Goal: Task Accomplishment & Management: Complete application form

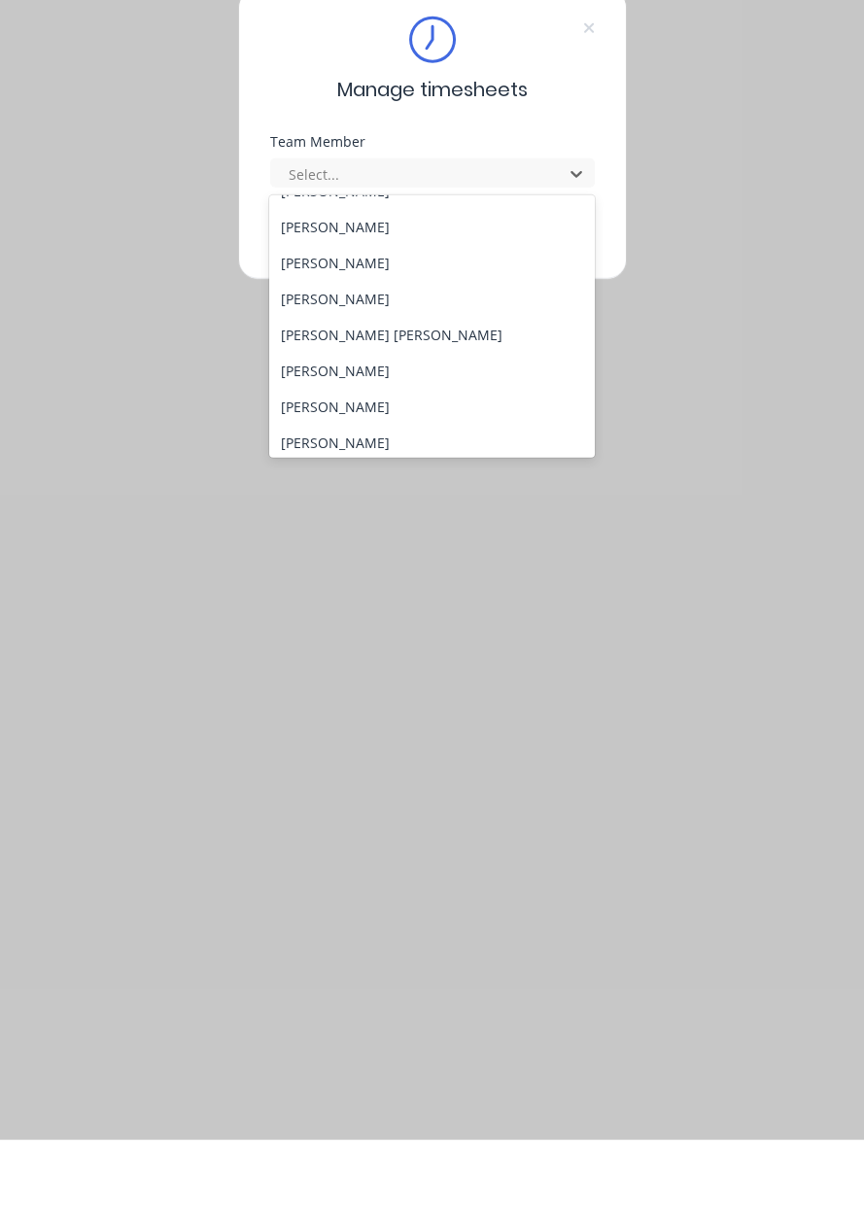
scroll to position [243, 0]
click at [333, 442] on div "[PERSON_NAME]" at bounding box center [431, 444] width 325 height 36
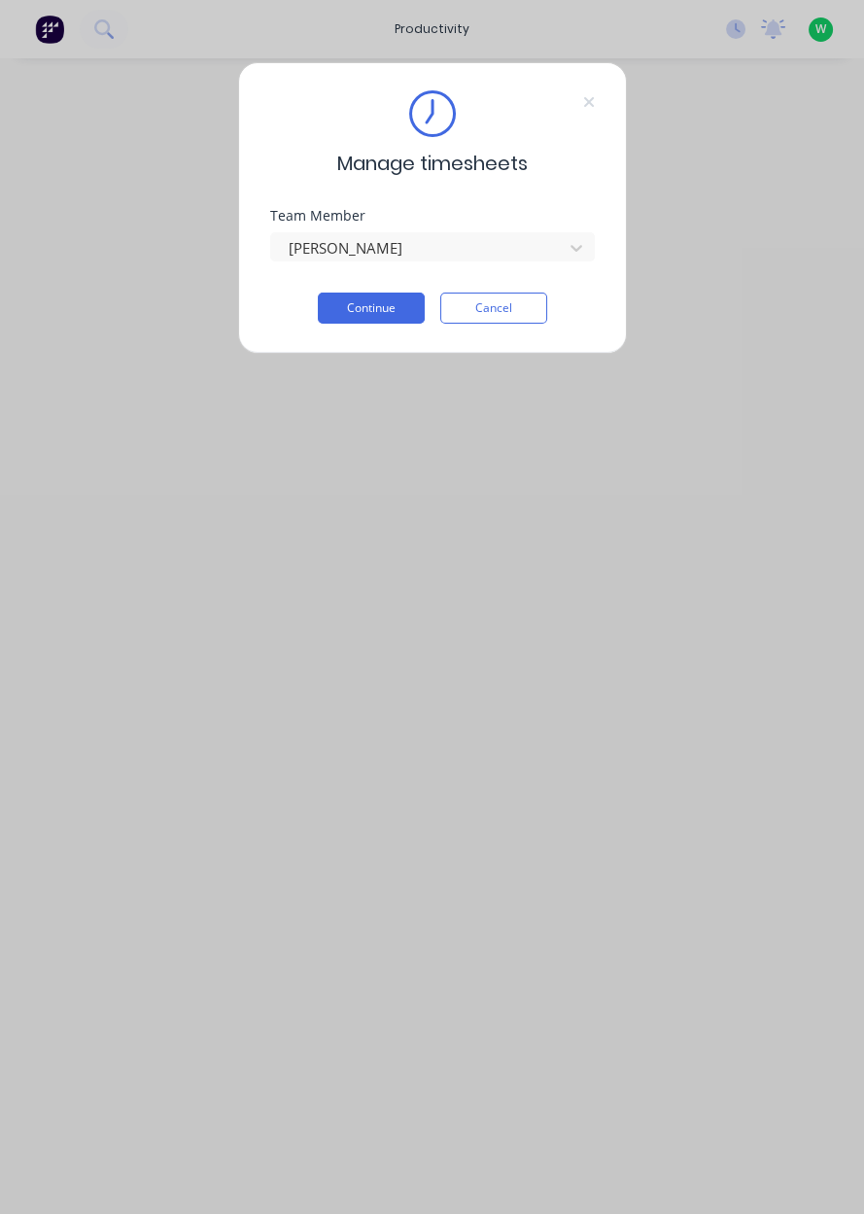
click at [373, 309] on button "Continue" at bounding box center [371, 307] width 107 height 31
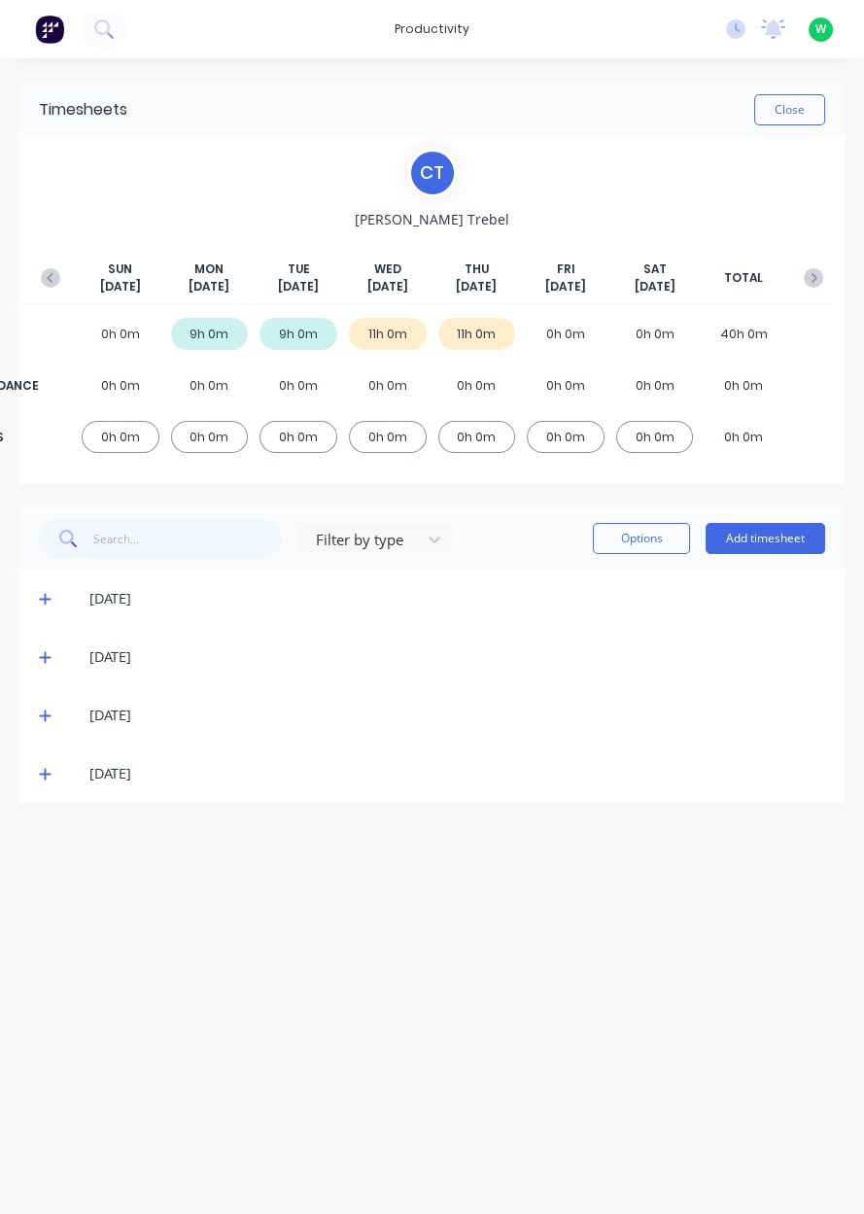
click at [771, 541] on button "Add timesheet" at bounding box center [765, 538] width 120 height 31
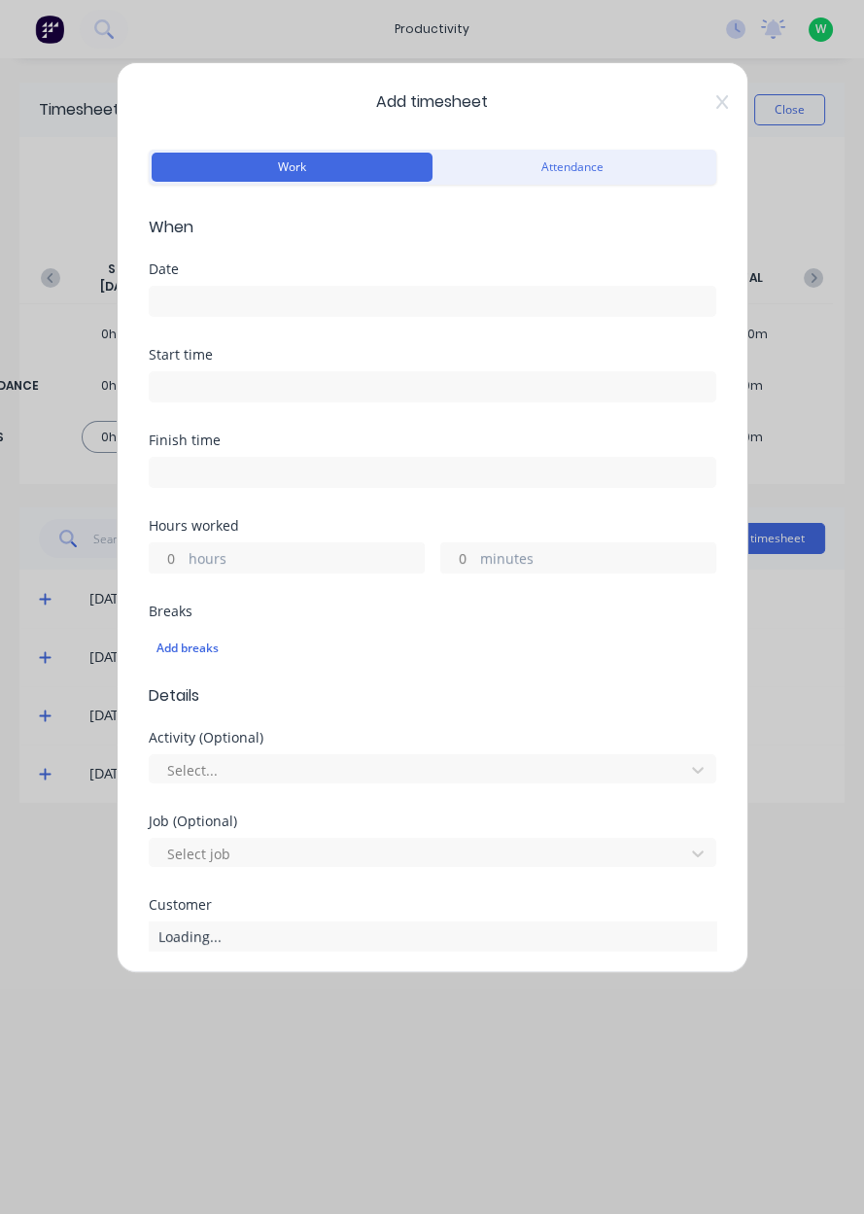
click at [213, 293] on input at bounding box center [432, 301] width 565 height 29
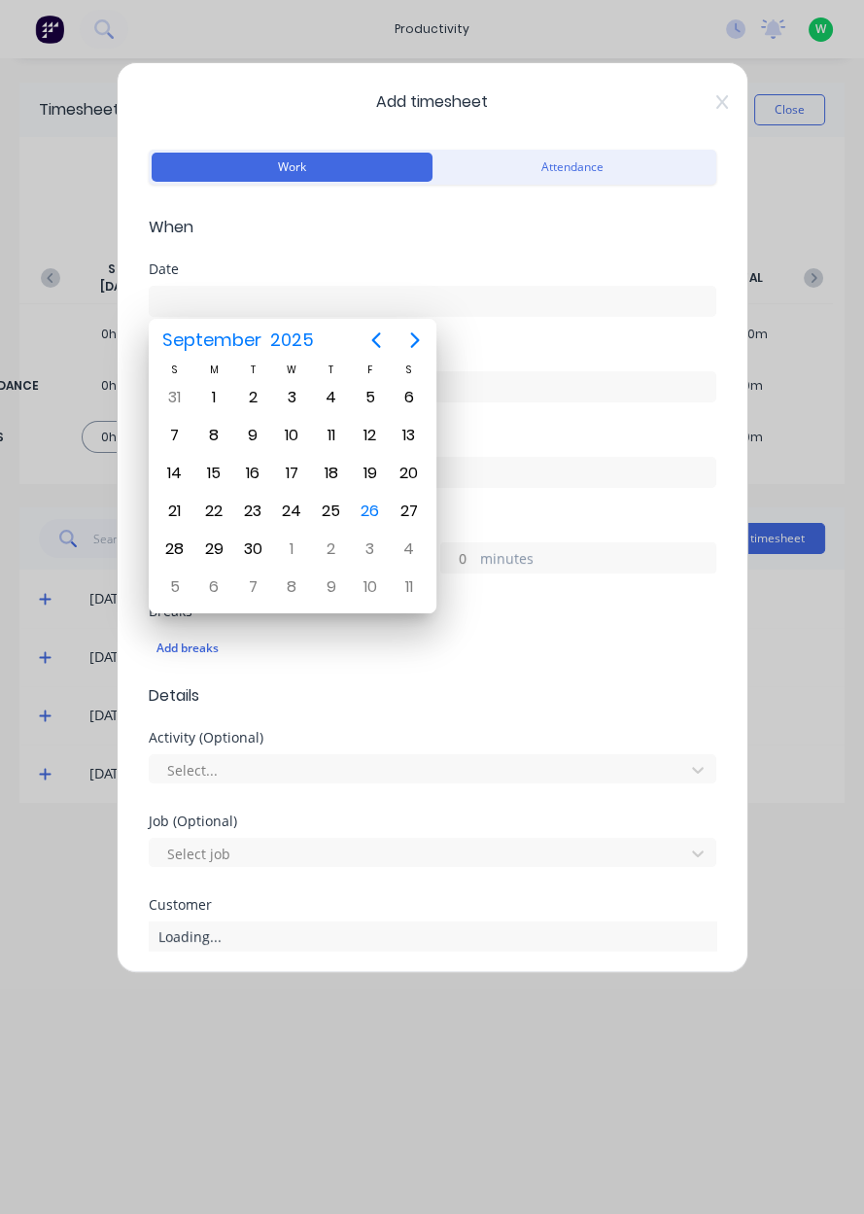
click at [383, 508] on div "26" at bounding box center [370, 510] width 29 height 29
type input "[DATE]"
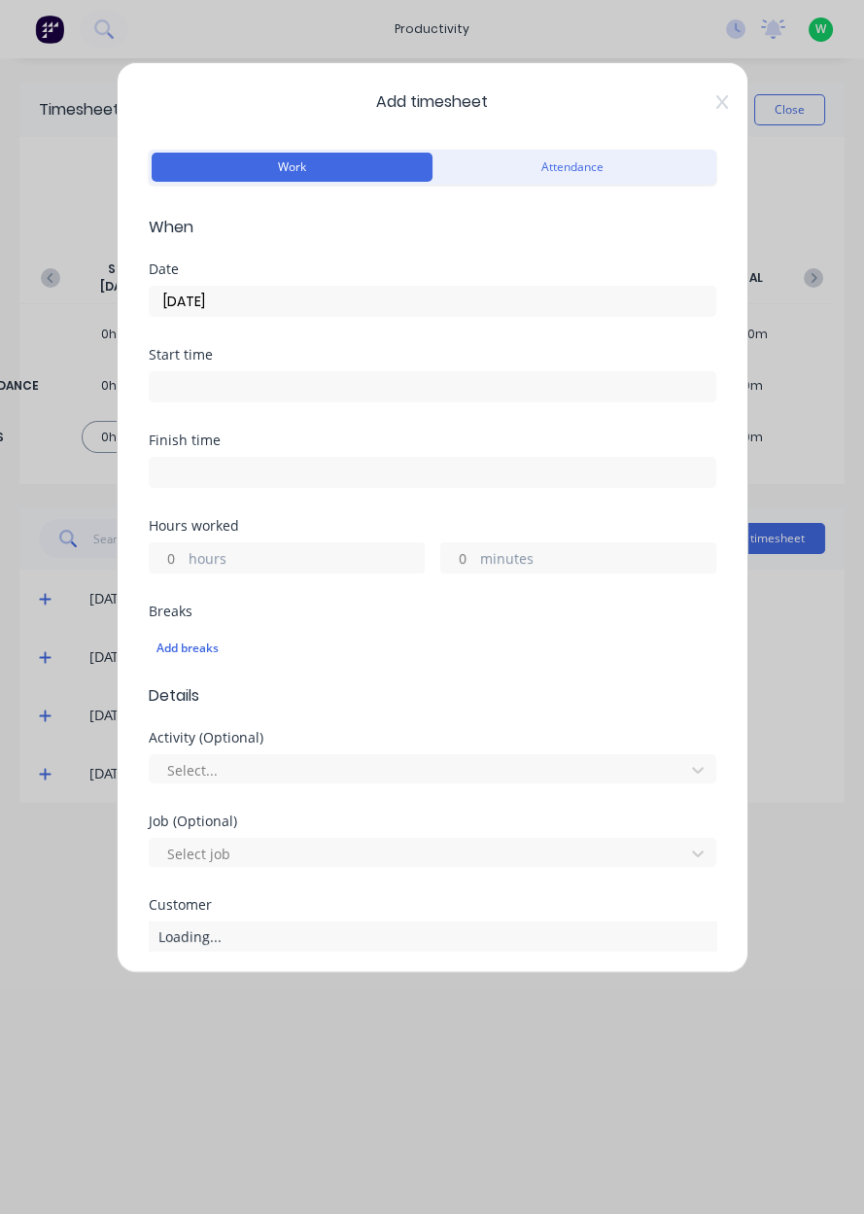
click at [212, 557] on label "hours" at bounding box center [305, 560] width 235 height 24
click at [184, 557] on input "hours" at bounding box center [167, 557] width 34 height 29
type input "7"
click at [524, 555] on label "minutes" at bounding box center [597, 560] width 235 height 24
click at [475, 555] on input "minutes" at bounding box center [458, 557] width 34 height 29
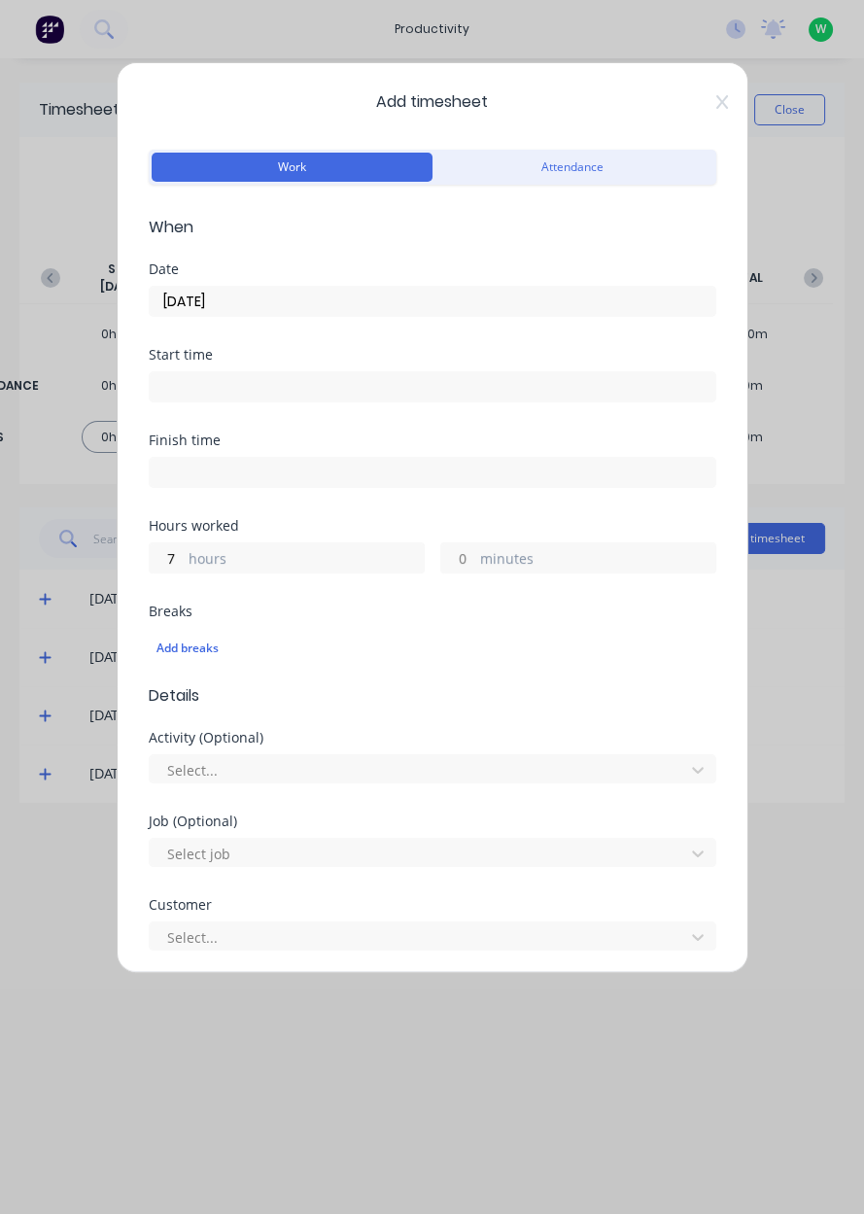
click at [319, 824] on div "Job (Optional)" at bounding box center [432, 821] width 567 height 14
click at [508, 566] on label "minutes" at bounding box center [597, 560] width 235 height 24
click at [475, 566] on input "minutes" at bounding box center [458, 557] width 34 height 29
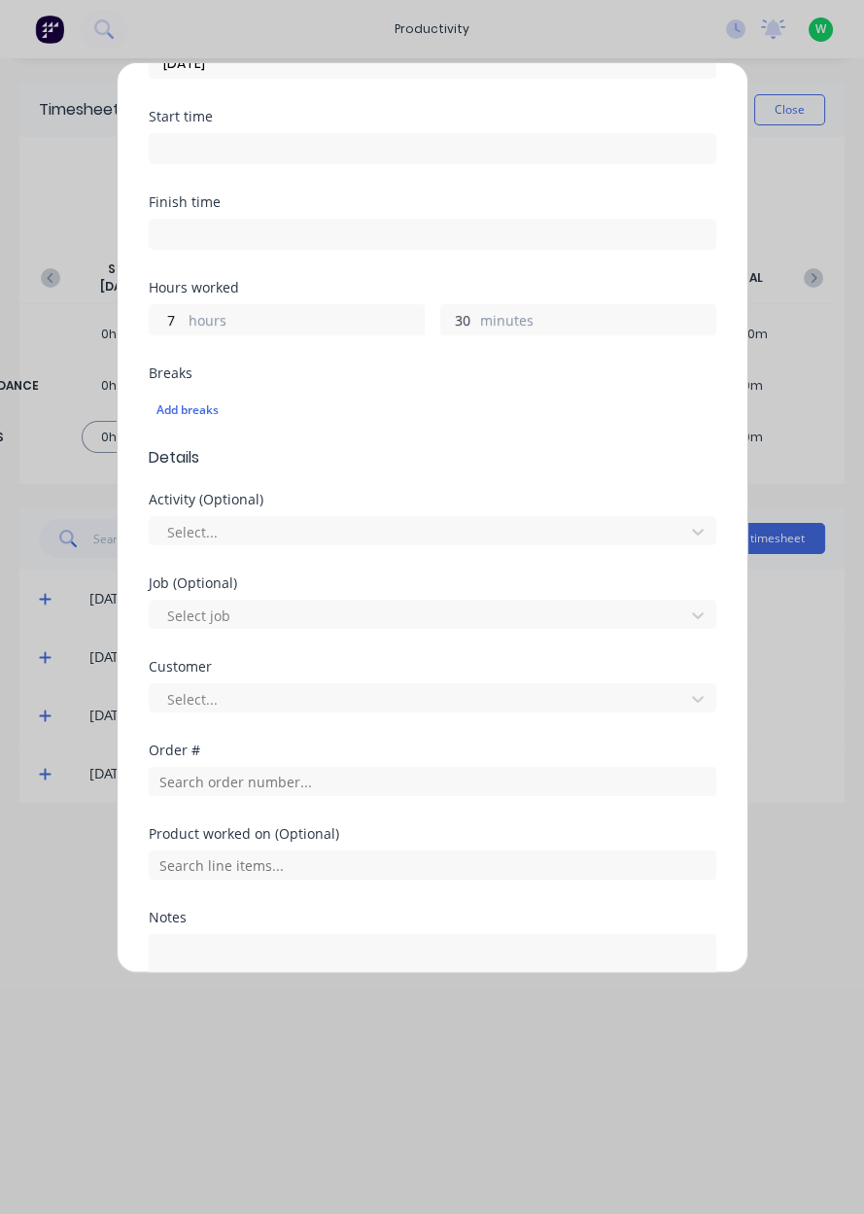
scroll to position [238, 0]
type input "30"
click at [225, 775] on input "text" at bounding box center [432, 781] width 567 height 29
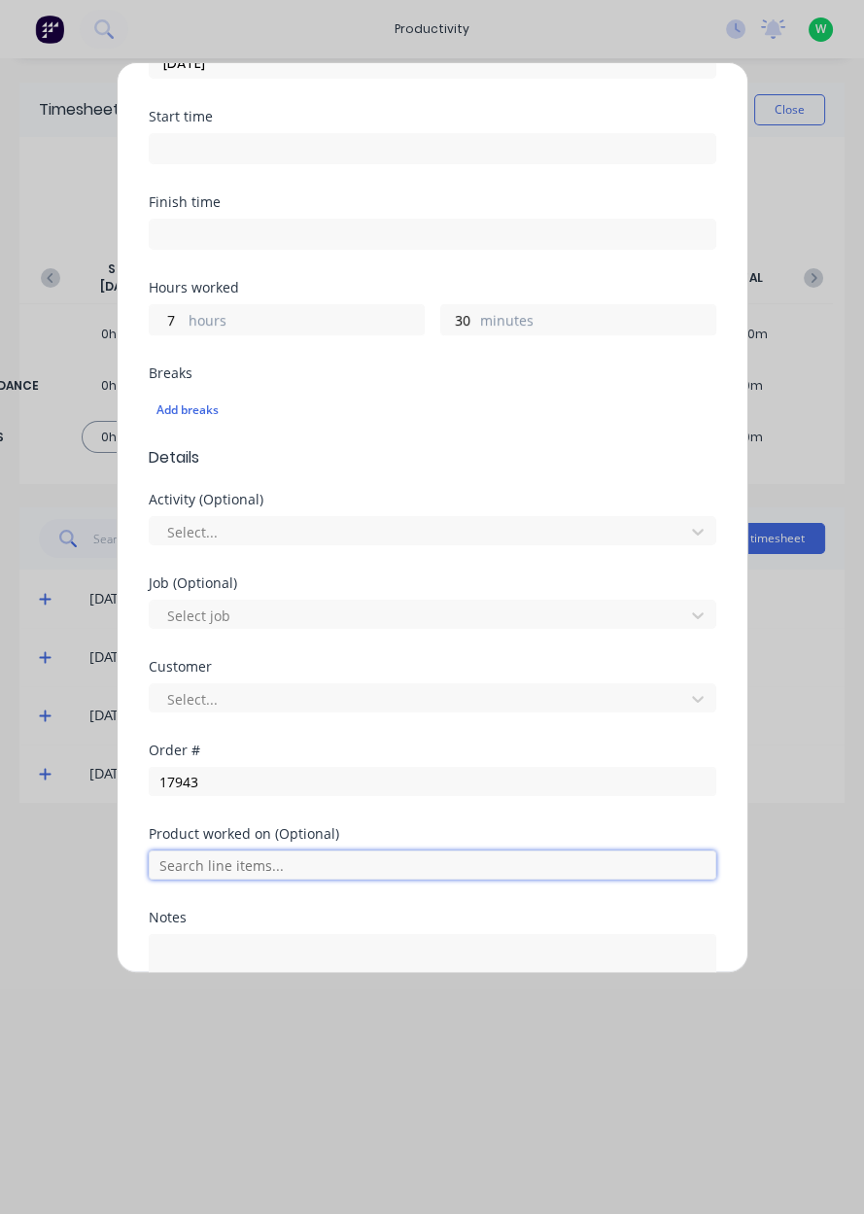
click at [216, 850] on input "text" at bounding box center [432, 864] width 567 height 29
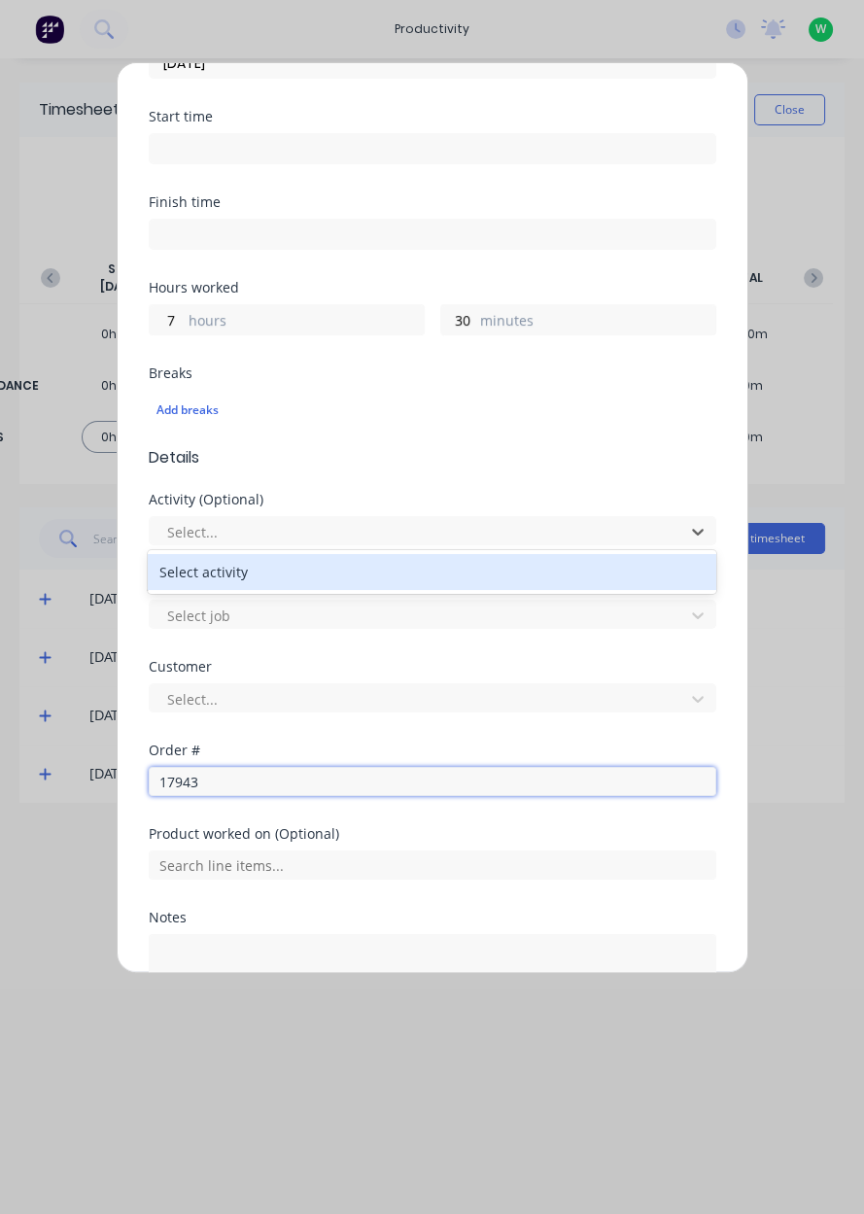
click at [238, 782] on input "17943" at bounding box center [432, 781] width 567 height 29
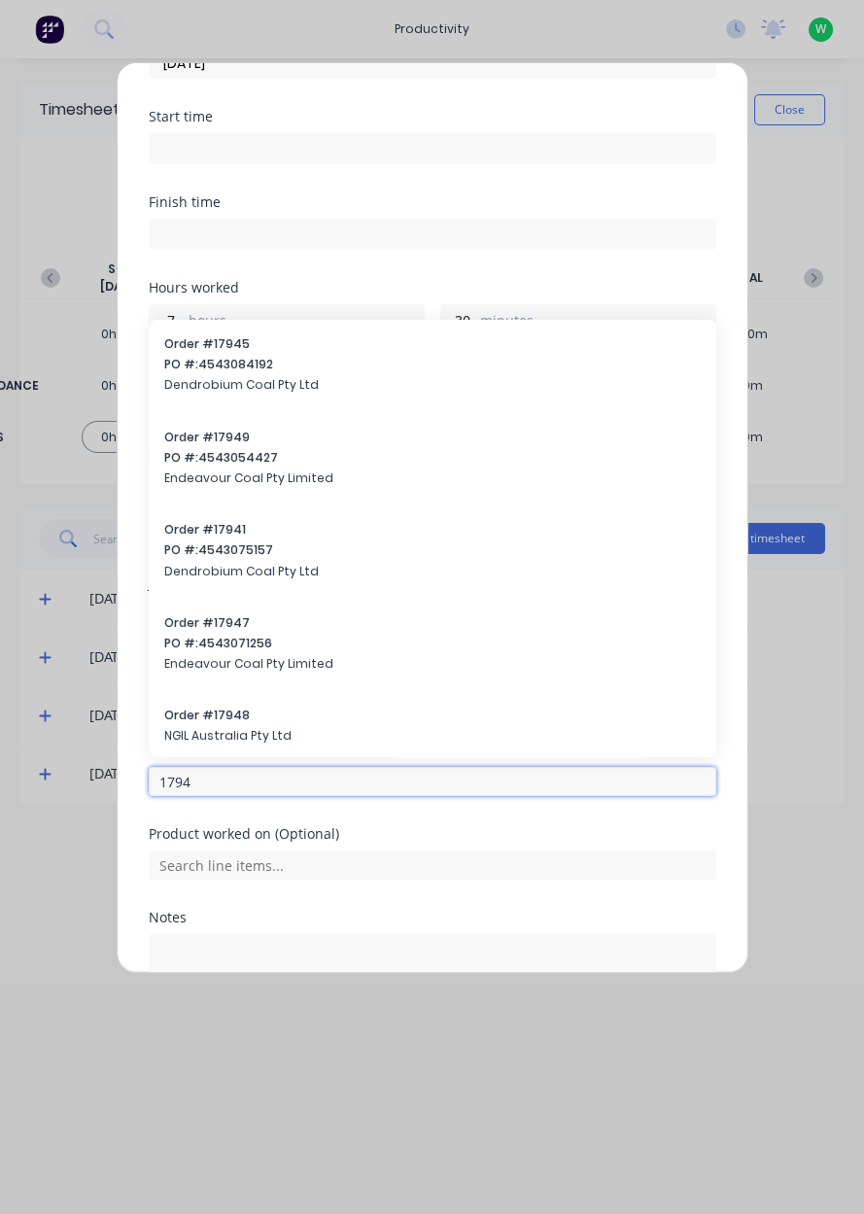
type input "17943"
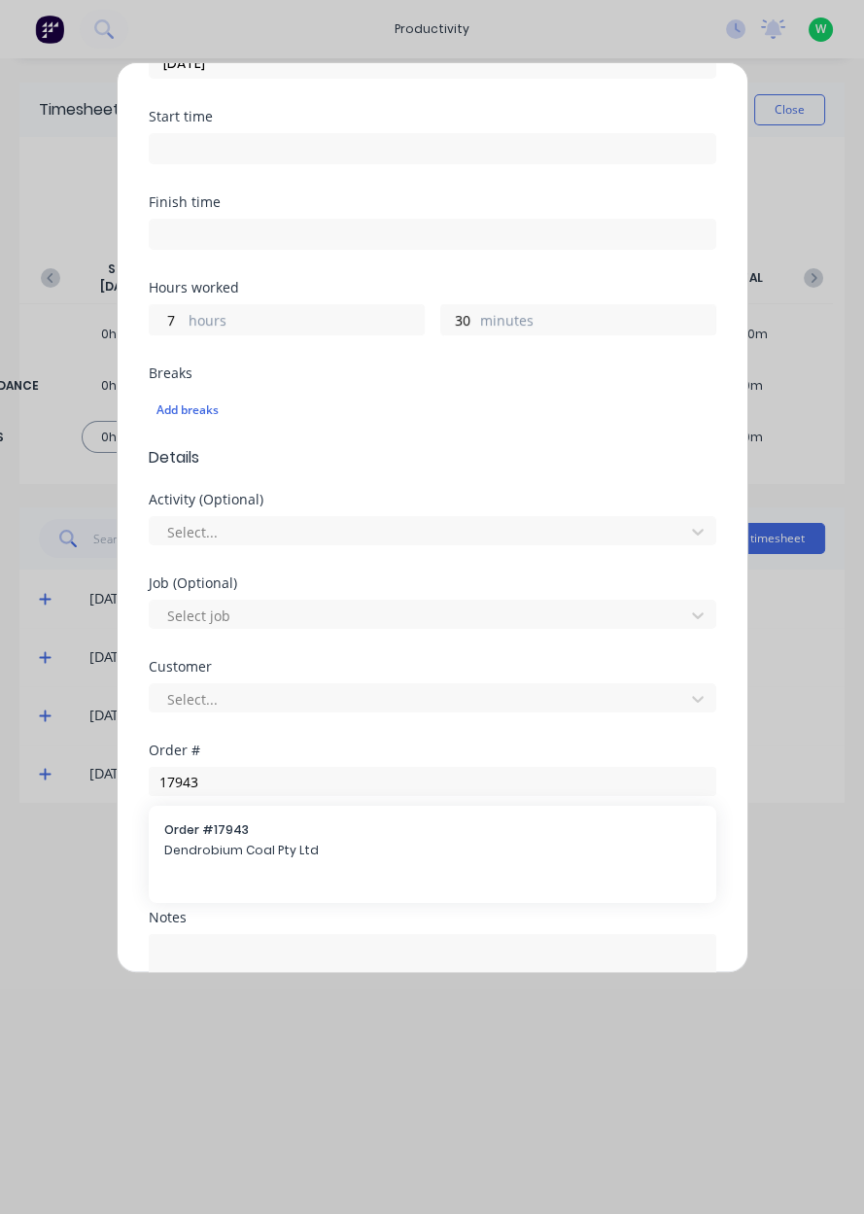
click at [214, 846] on span "Dendrobium Coal Pty Ltd" at bounding box center [432, 849] width 536 height 17
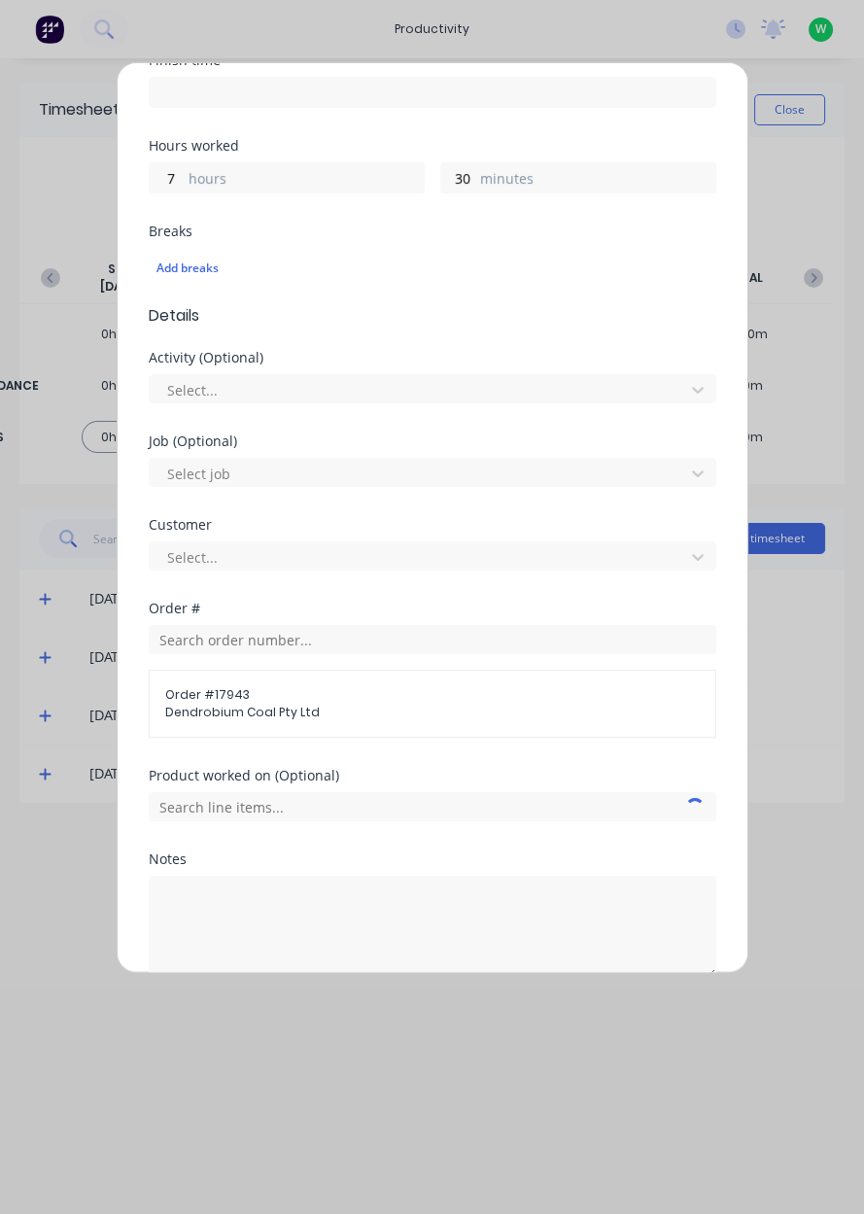
scroll to position [404, 0]
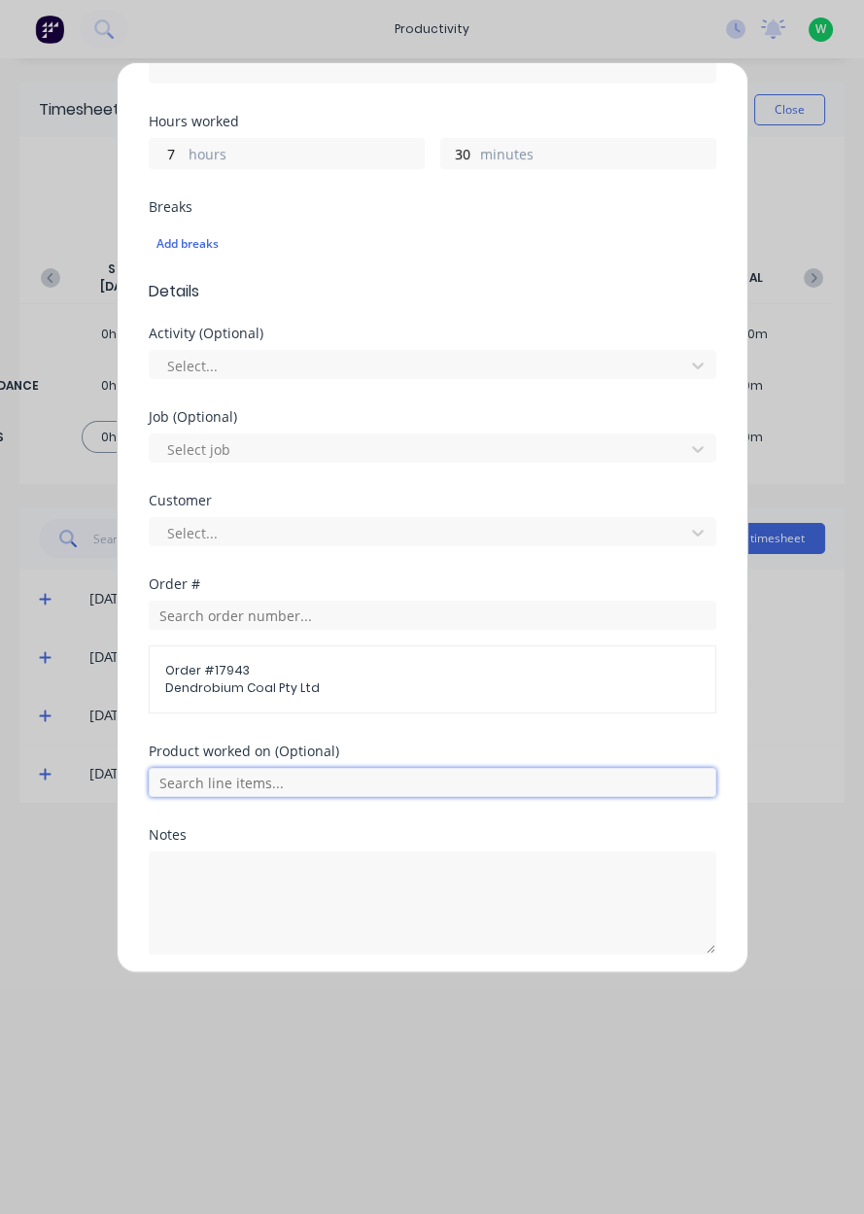
click at [289, 785] on input "text" at bounding box center [432, 782] width 567 height 29
click at [257, 879] on span "AFC Pan Overhaul" at bounding box center [447, 879] width 505 height 17
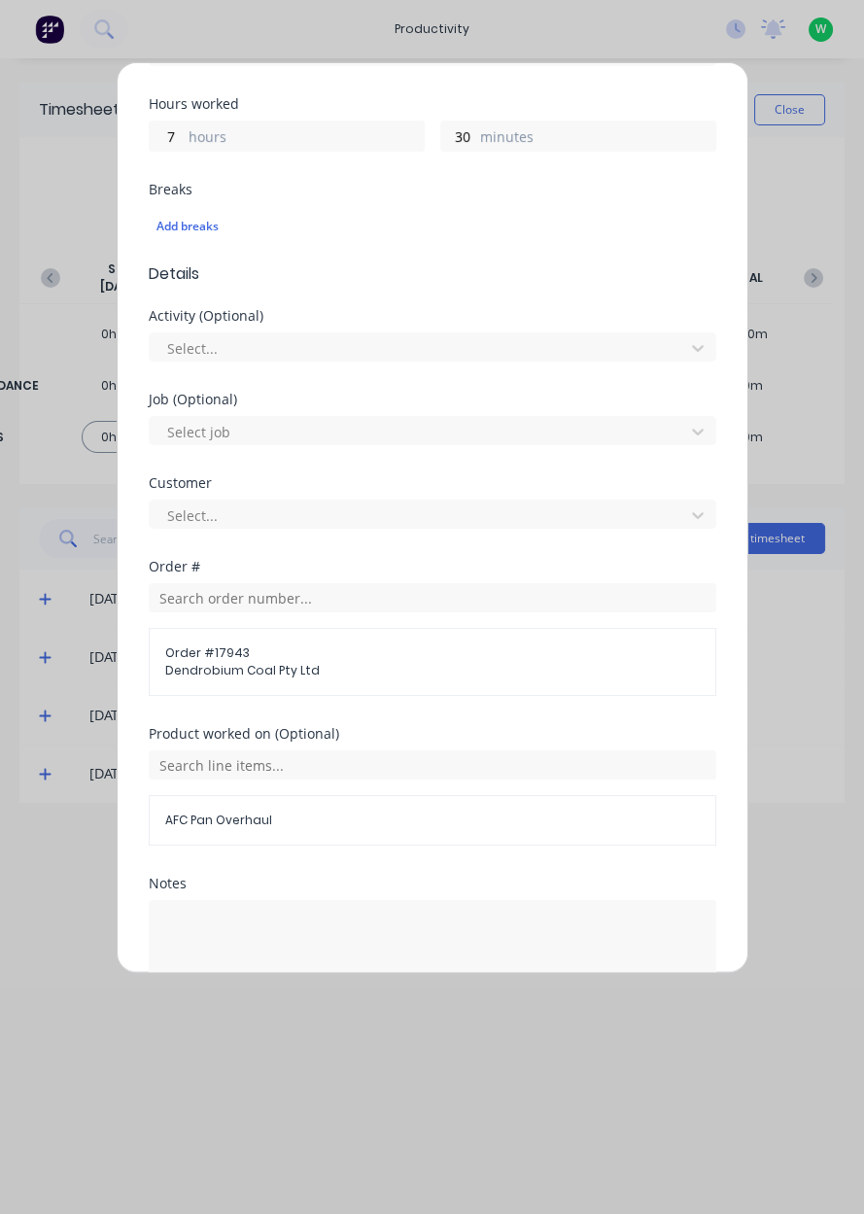
scroll to position [469, 0]
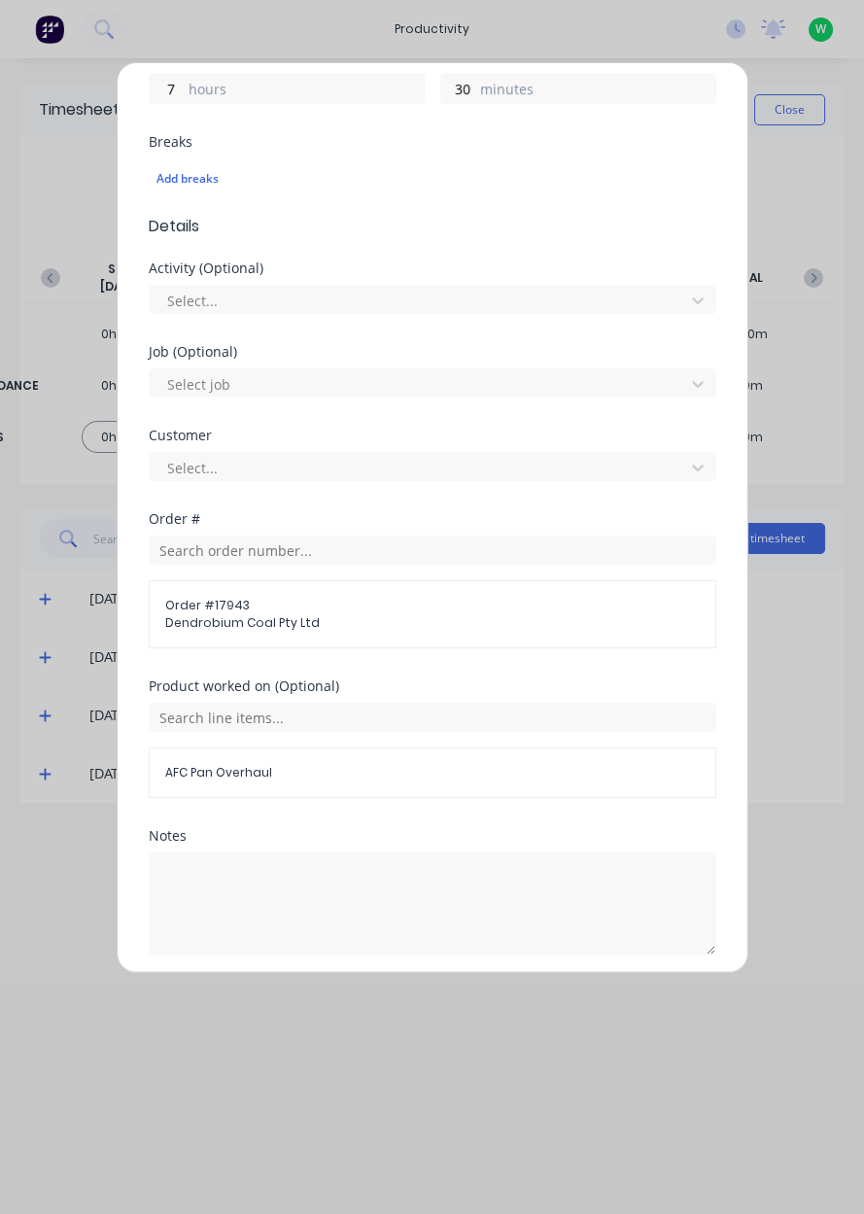
click at [387, 995] on button "Add manual time entry" at bounding box center [385, 1001] width 164 height 31
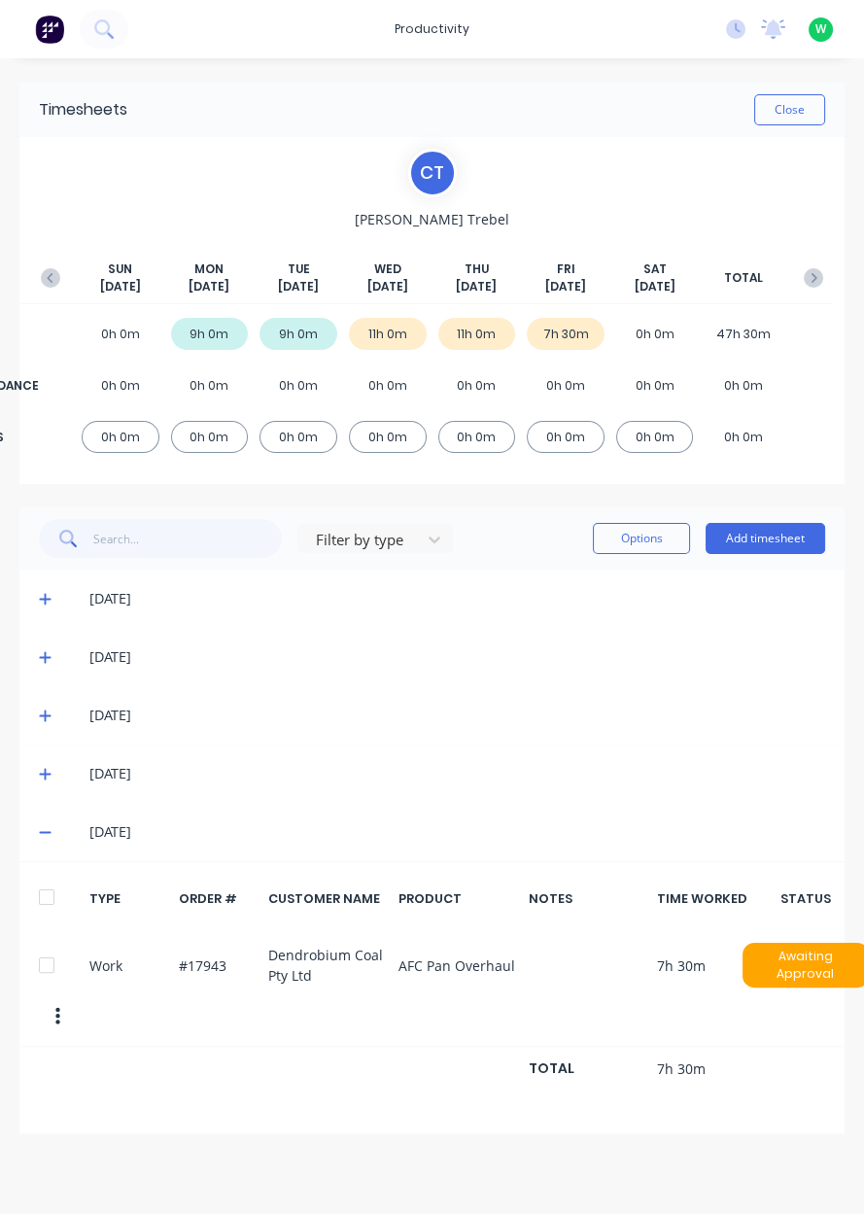
click at [777, 544] on button "Add timesheet" at bounding box center [765, 538] width 120 height 31
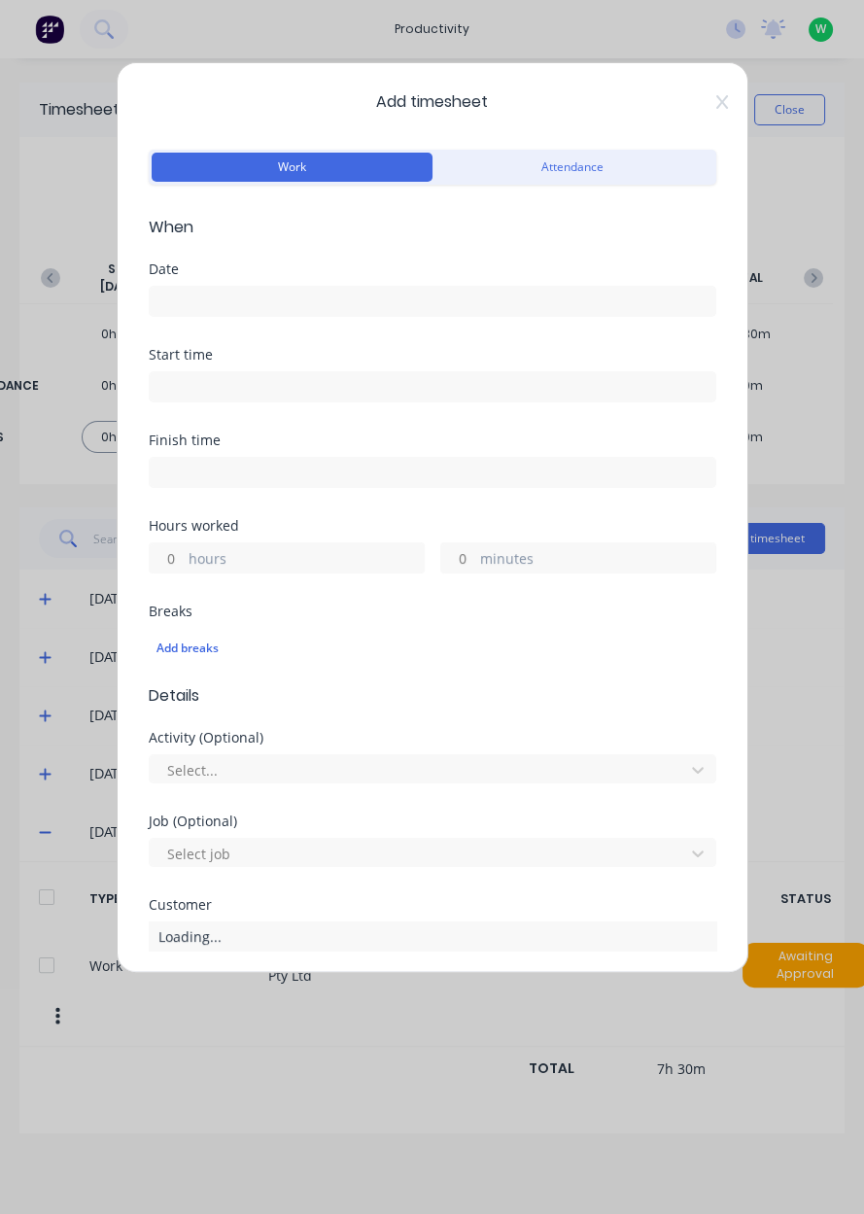
click at [229, 302] on input at bounding box center [432, 301] width 565 height 29
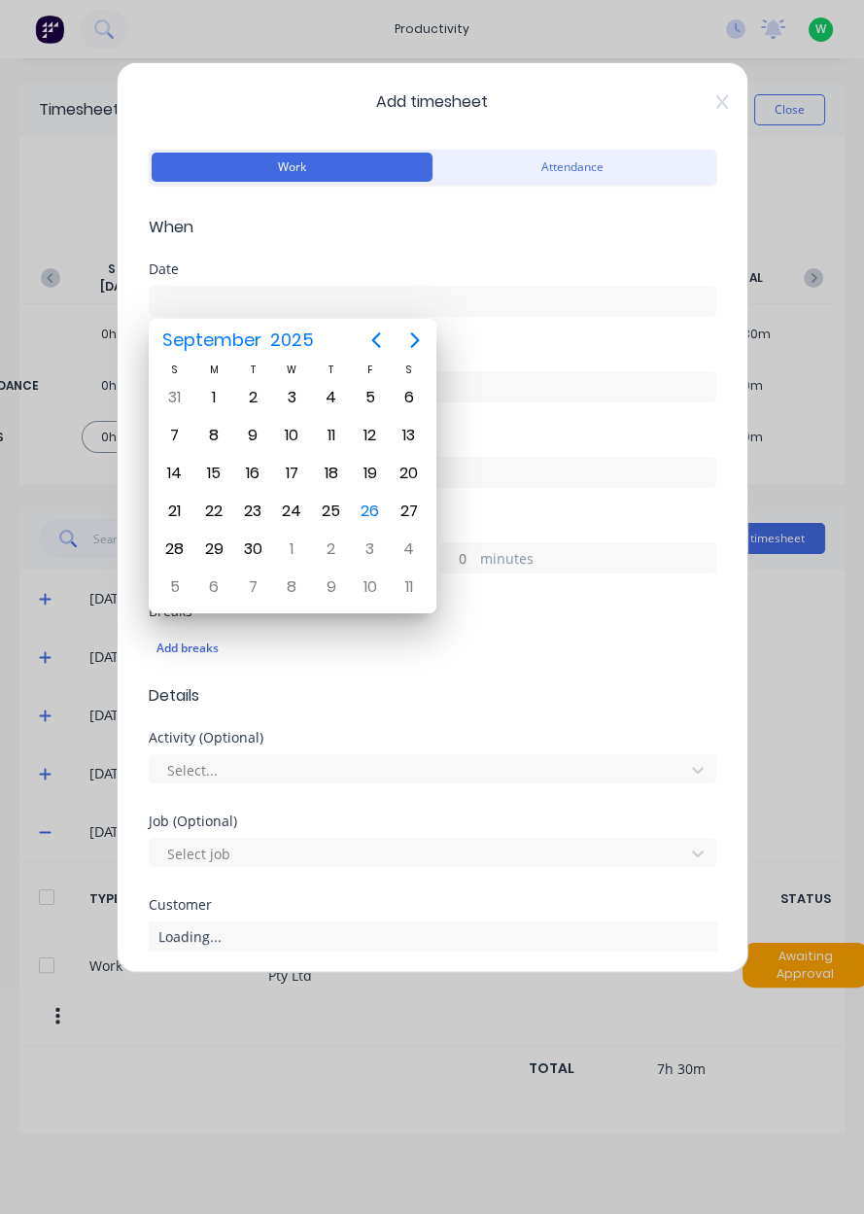
click at [382, 516] on div "26" at bounding box center [370, 511] width 39 height 37
type input "[DATE]"
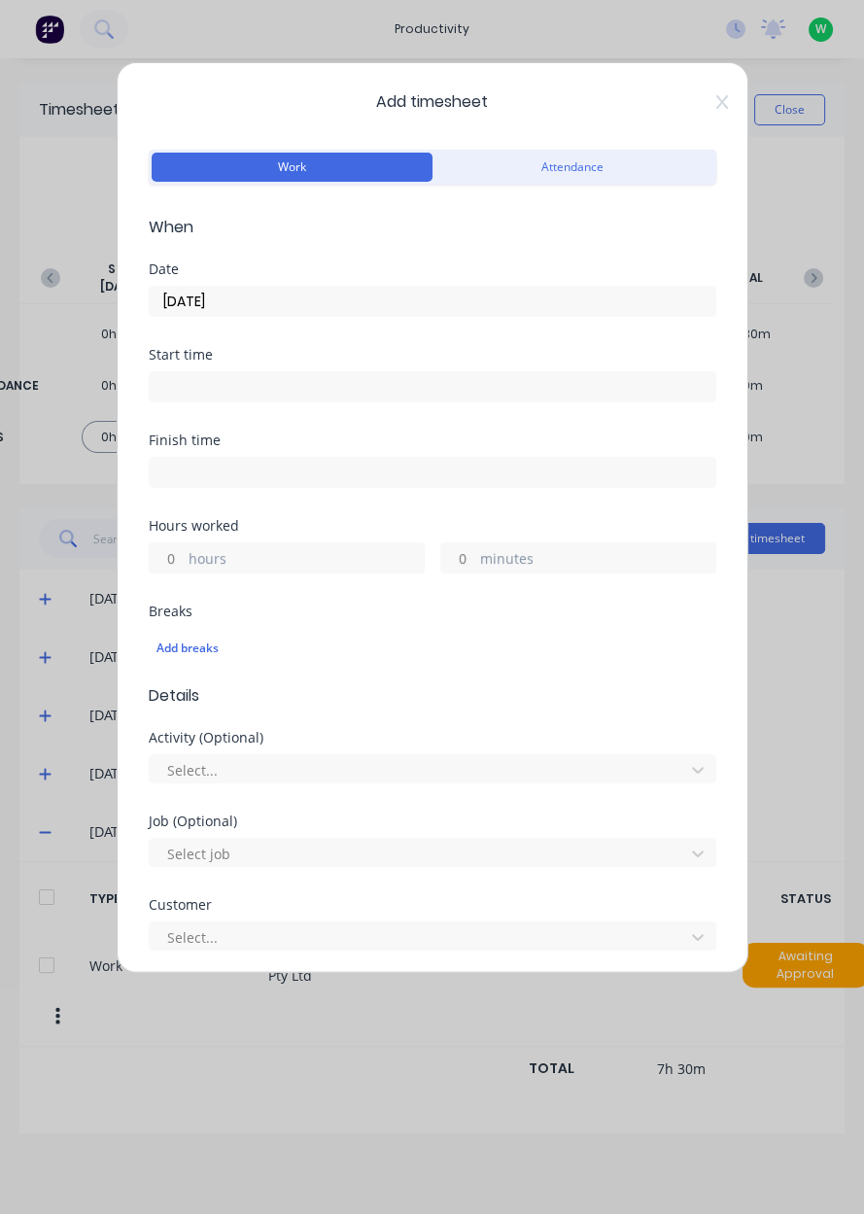
click at [232, 550] on label "hours" at bounding box center [305, 560] width 235 height 24
click at [184, 550] on input "hours" at bounding box center [167, 557] width 34 height 29
type input "1"
click at [524, 554] on label "minutes" at bounding box center [597, 560] width 235 height 24
click at [475, 554] on input "minutes" at bounding box center [458, 557] width 34 height 29
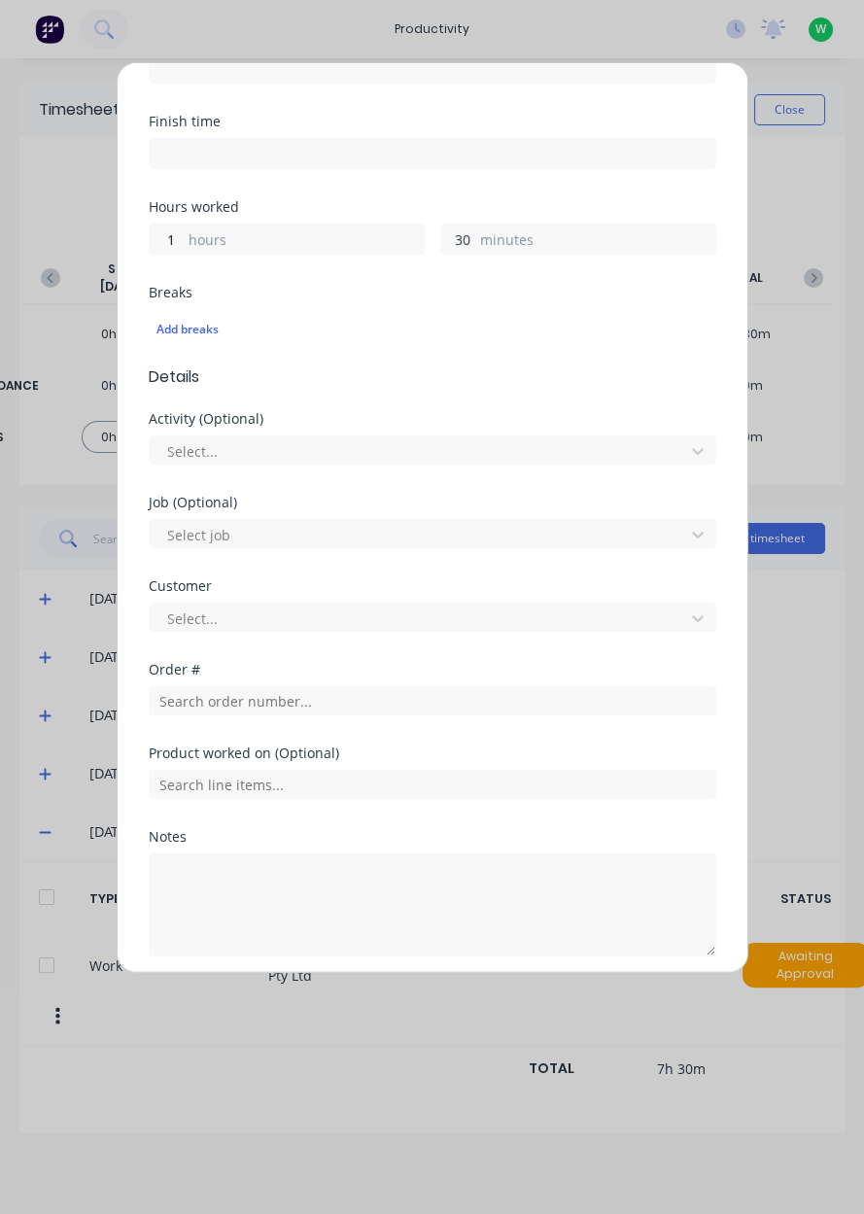
scroll to position [322, 0]
type input "30"
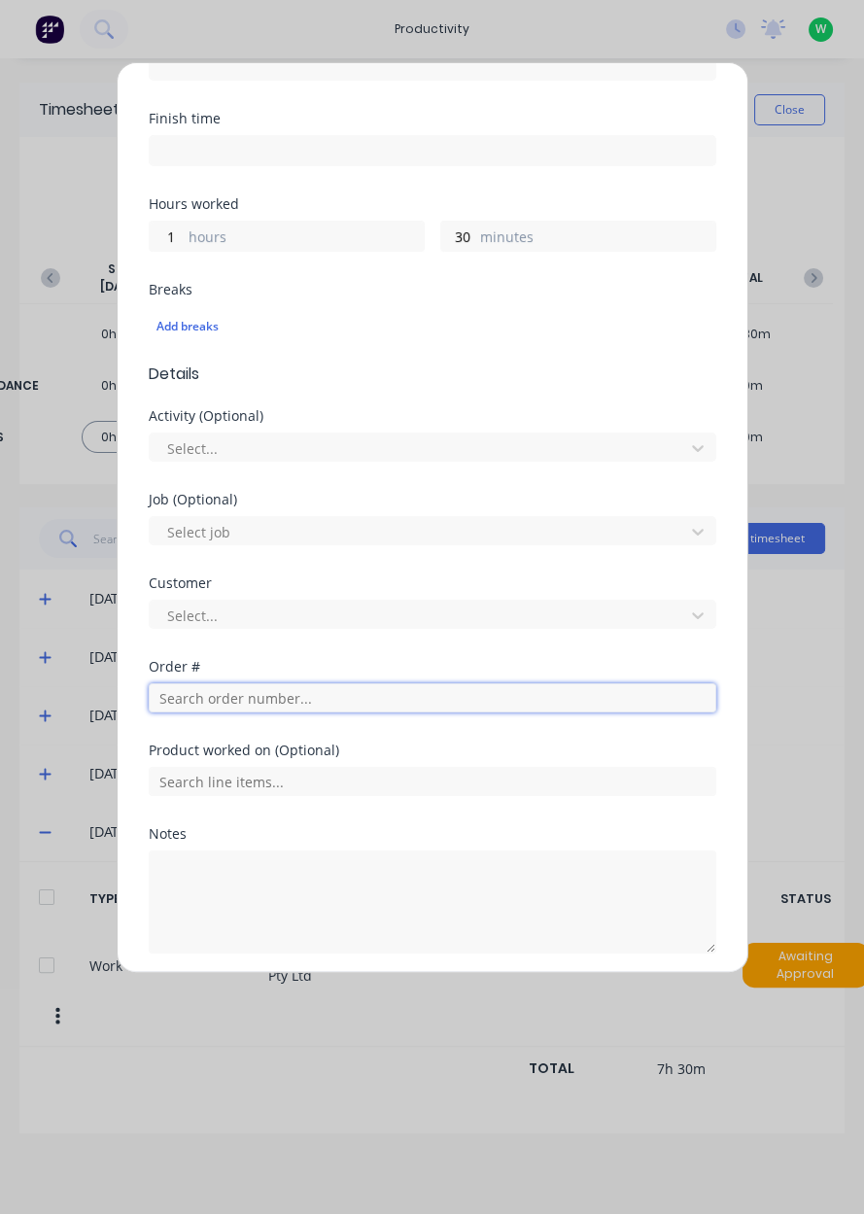
click at [224, 690] on input "text" at bounding box center [432, 697] width 567 height 29
type input "17483"
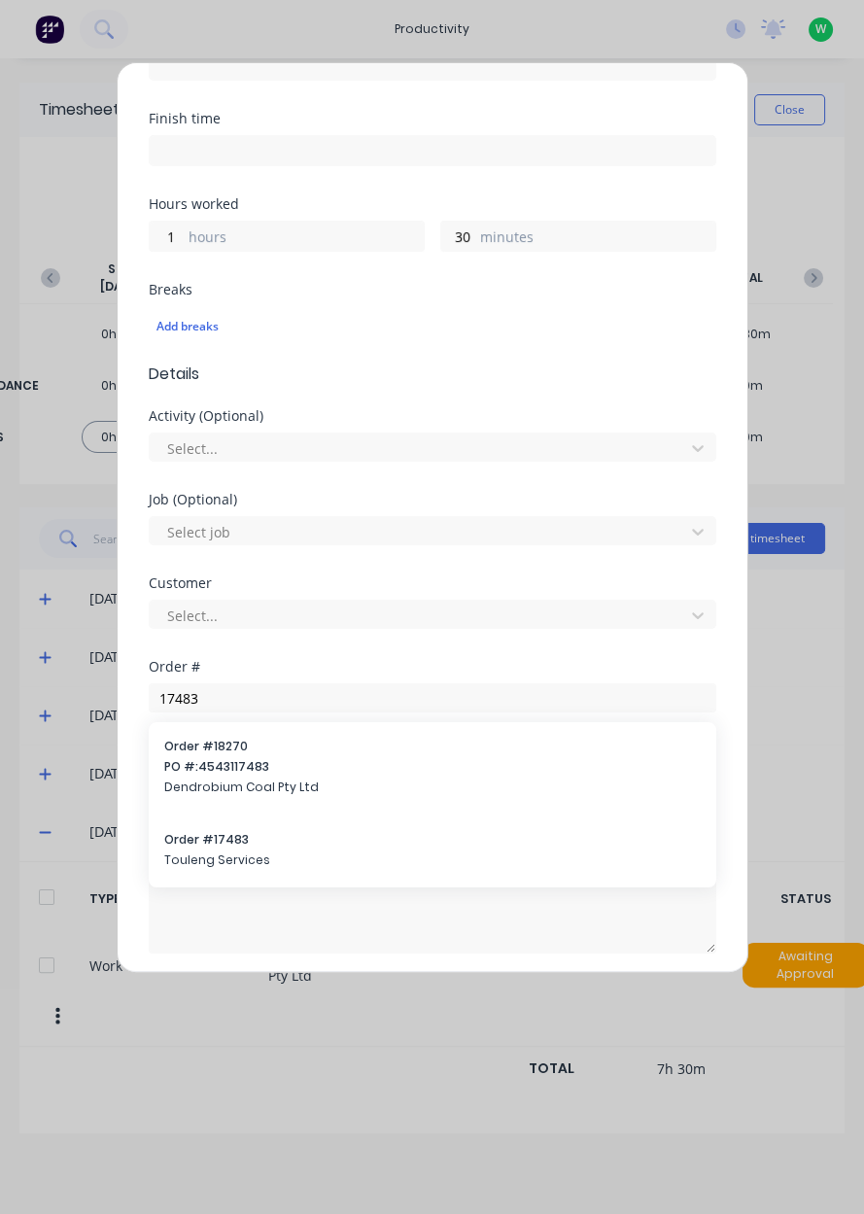
click at [217, 860] on span "Touleng Services" at bounding box center [432, 859] width 536 height 17
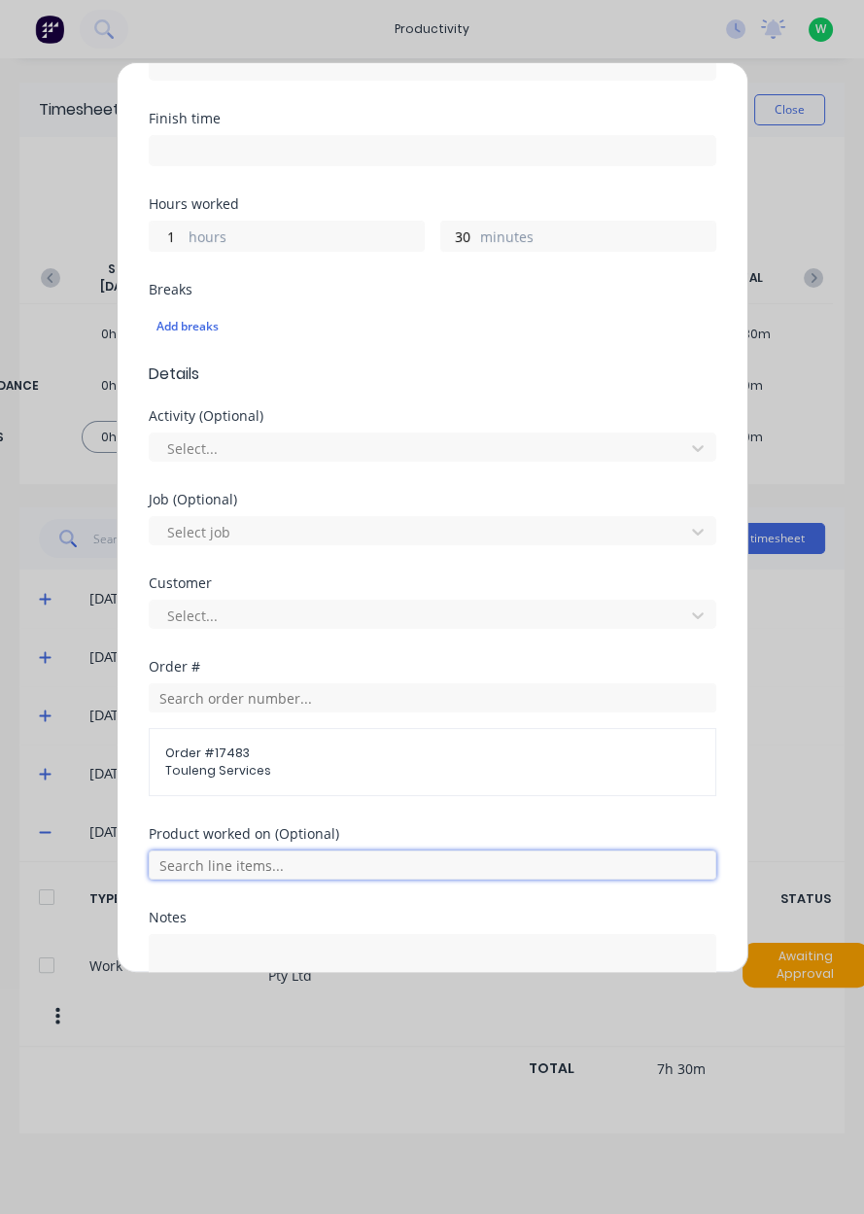
click at [236, 859] on input "text" at bounding box center [432, 864] width 567 height 29
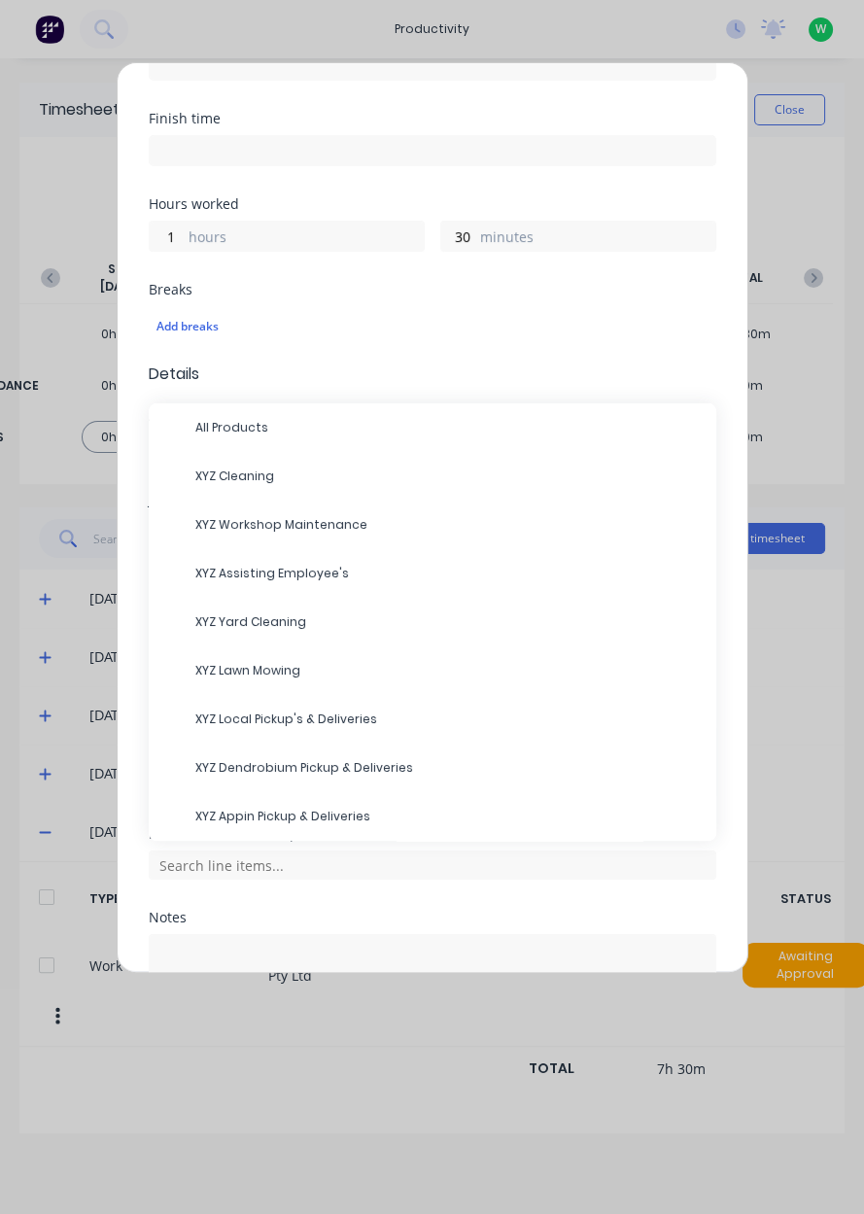
click at [277, 710] on span "XYZ Local Pickup's & Deliveries" at bounding box center [447, 718] width 505 height 17
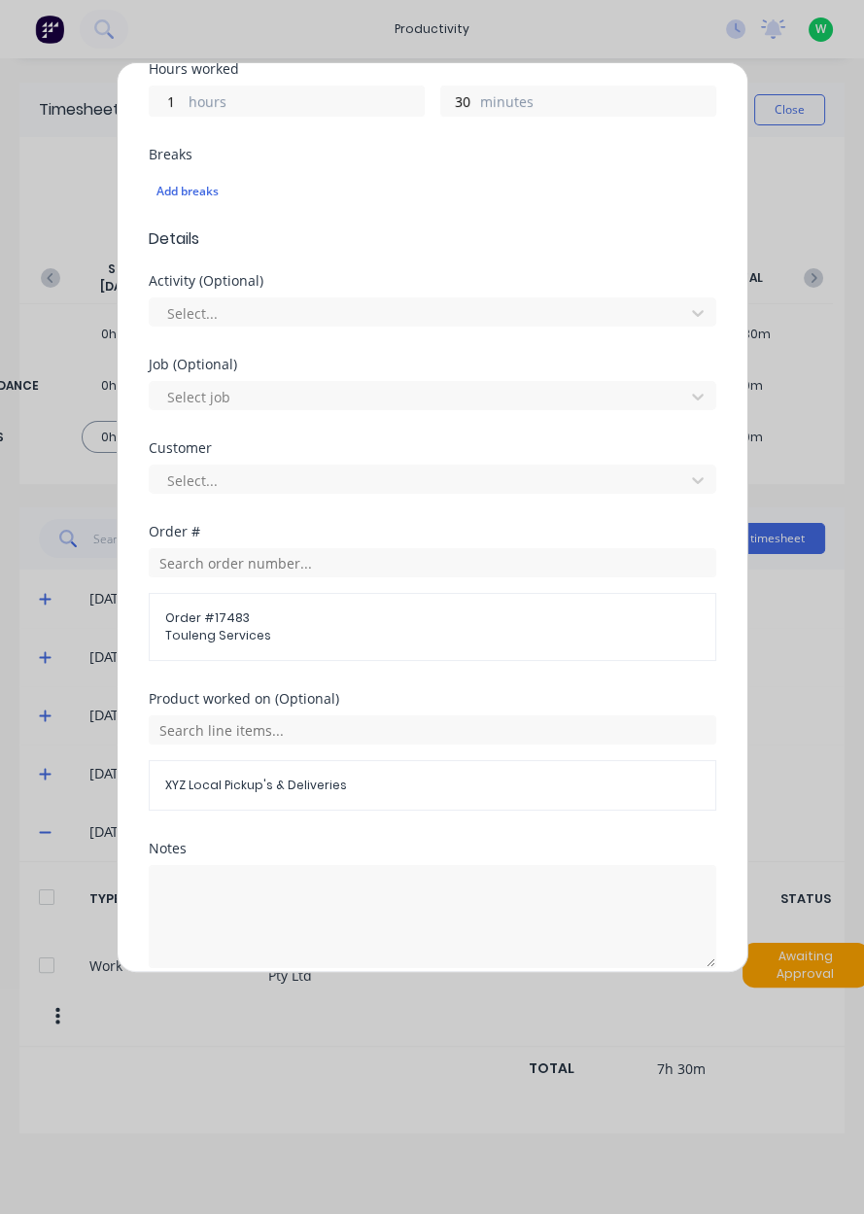
scroll to position [469, 0]
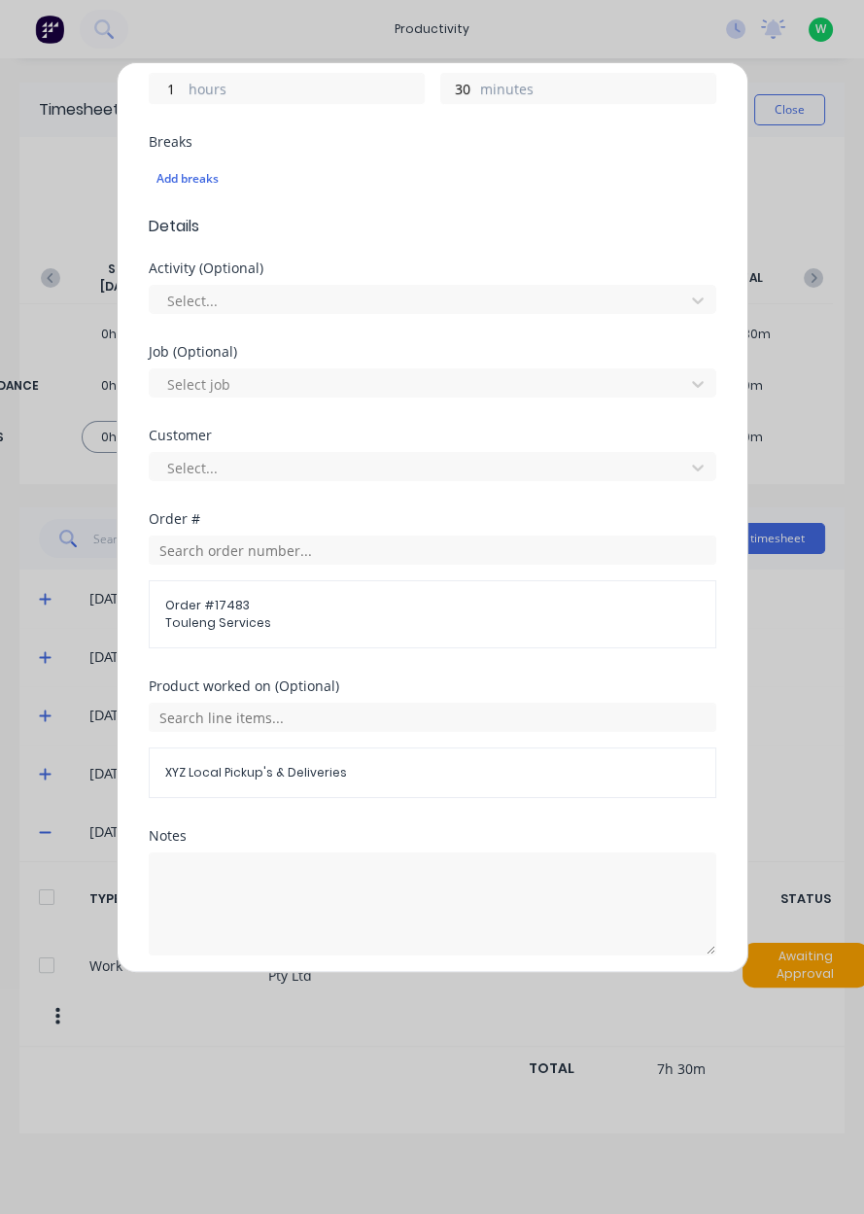
click at [386, 1001] on button "Add manual time entry" at bounding box center [385, 1001] width 164 height 31
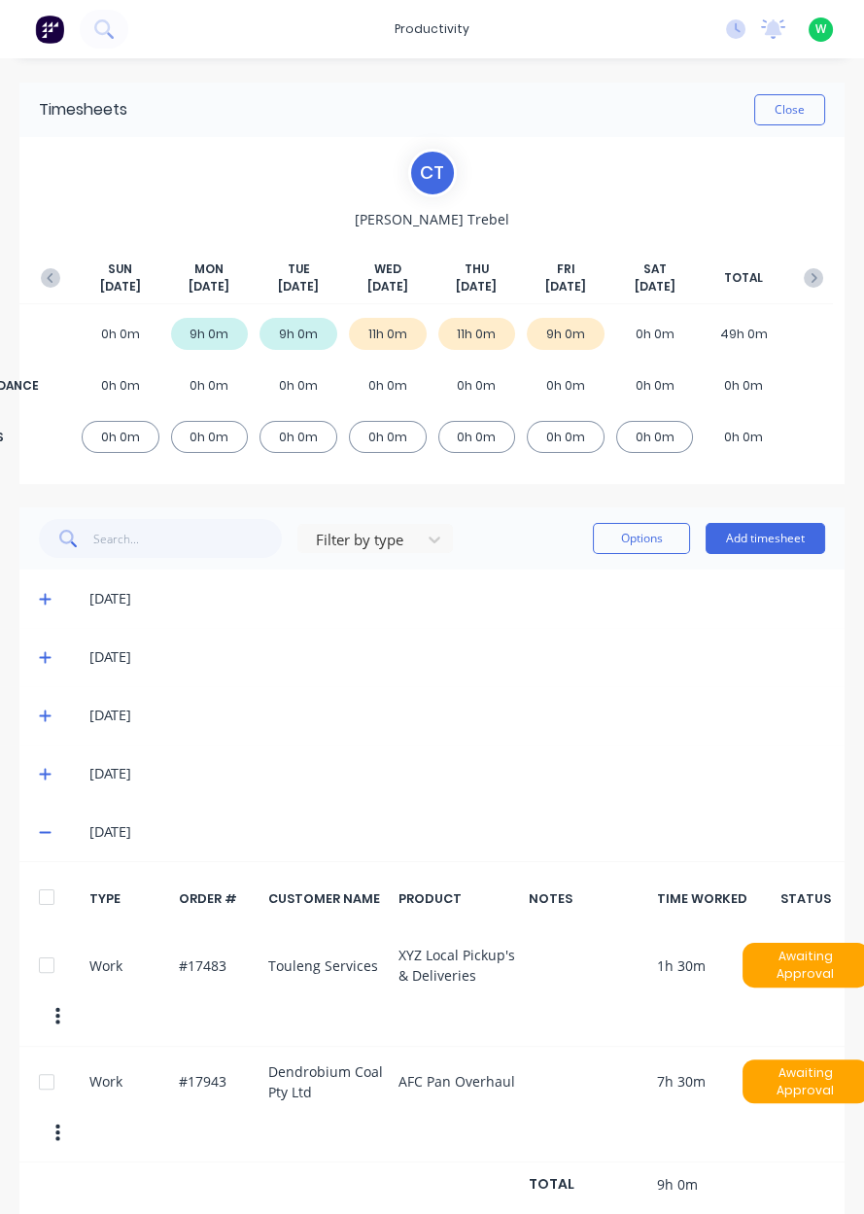
click at [793, 101] on button "Close" at bounding box center [789, 109] width 71 height 31
